Goal: Task Accomplishment & Management: Complete application form

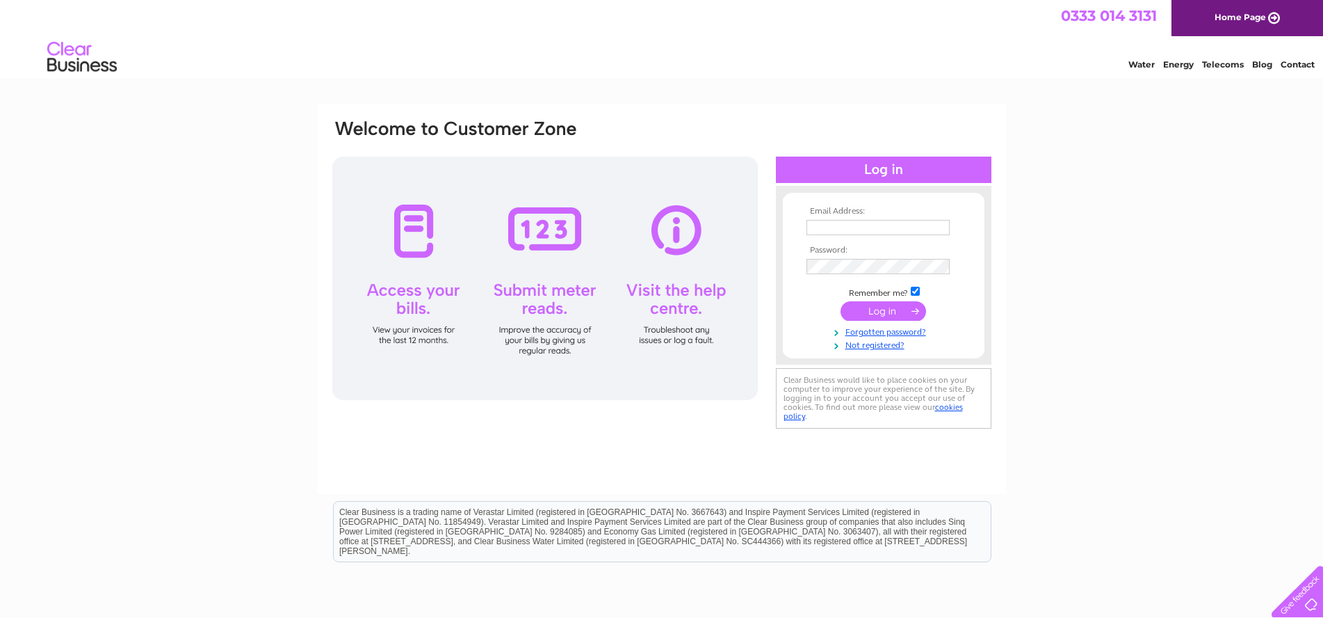
click at [850, 215] on th "Email Address:" at bounding box center [883, 212] width 161 height 10
click at [867, 233] on input "text" at bounding box center [878, 227] width 143 height 15
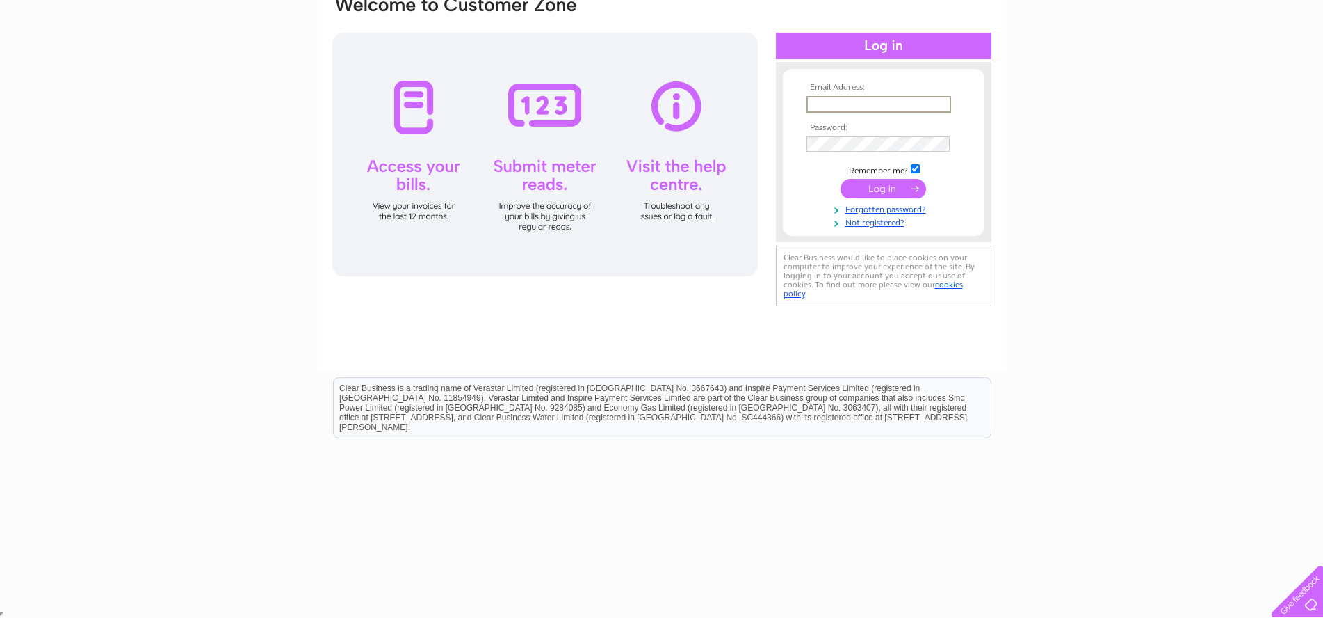
scroll to position [124, 0]
click at [890, 224] on link "Not registered?" at bounding box center [886, 220] width 158 height 13
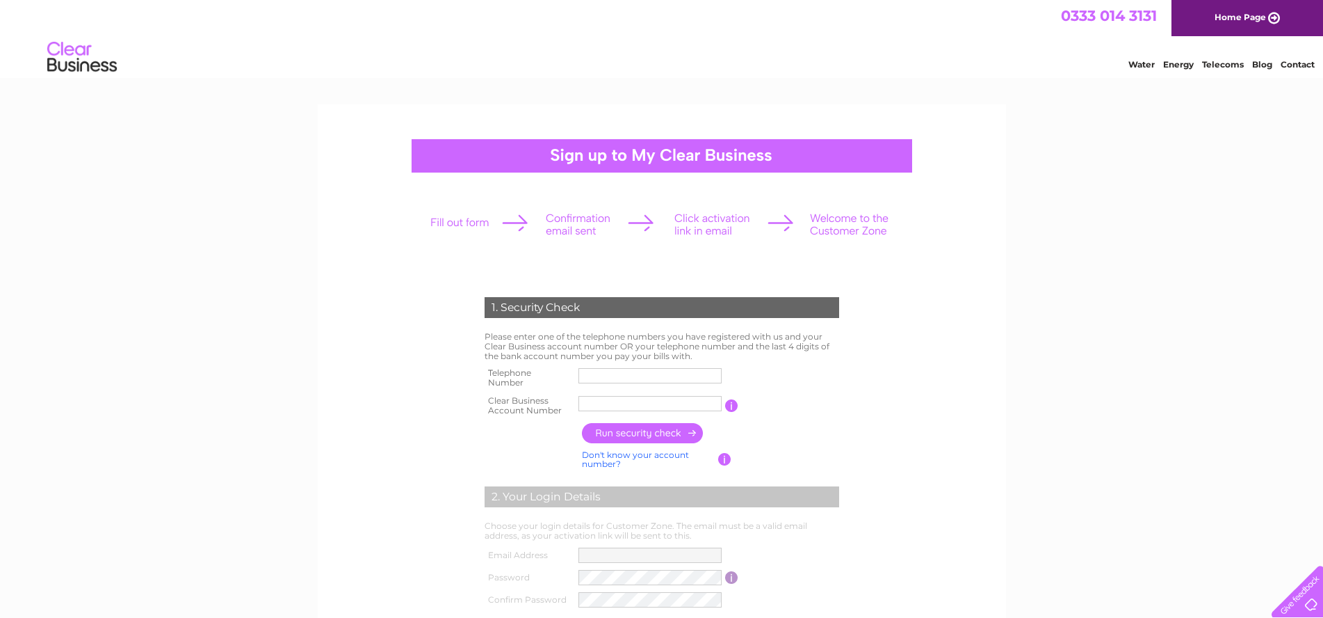
click at [610, 403] on input "text" at bounding box center [650, 403] width 143 height 15
